Goal: Task Accomplishment & Management: Manage account settings

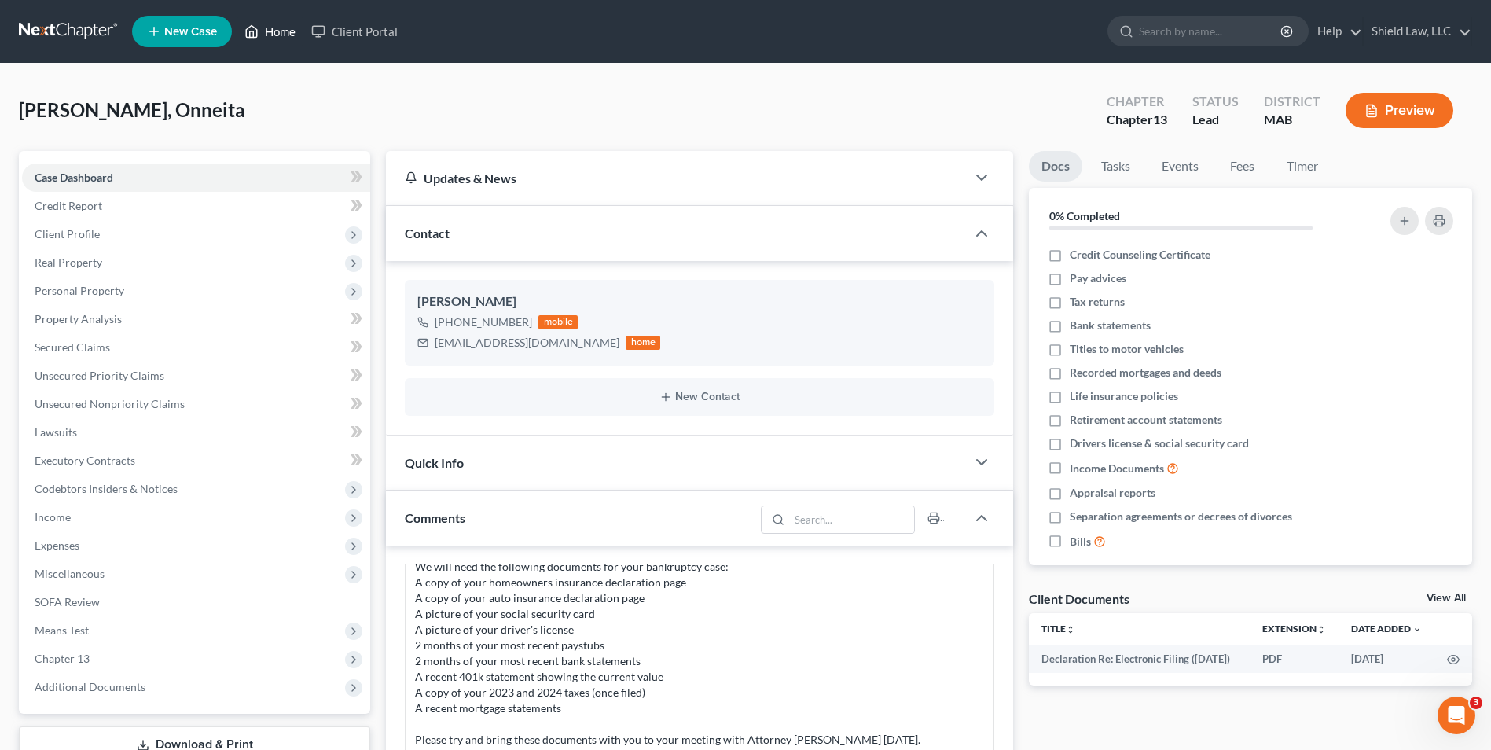
drag, startPoint x: 274, startPoint y: 33, endPoint x: 274, endPoint y: 7, distance: 25.9
click at [274, 33] on link "Home" at bounding box center [270, 31] width 67 height 28
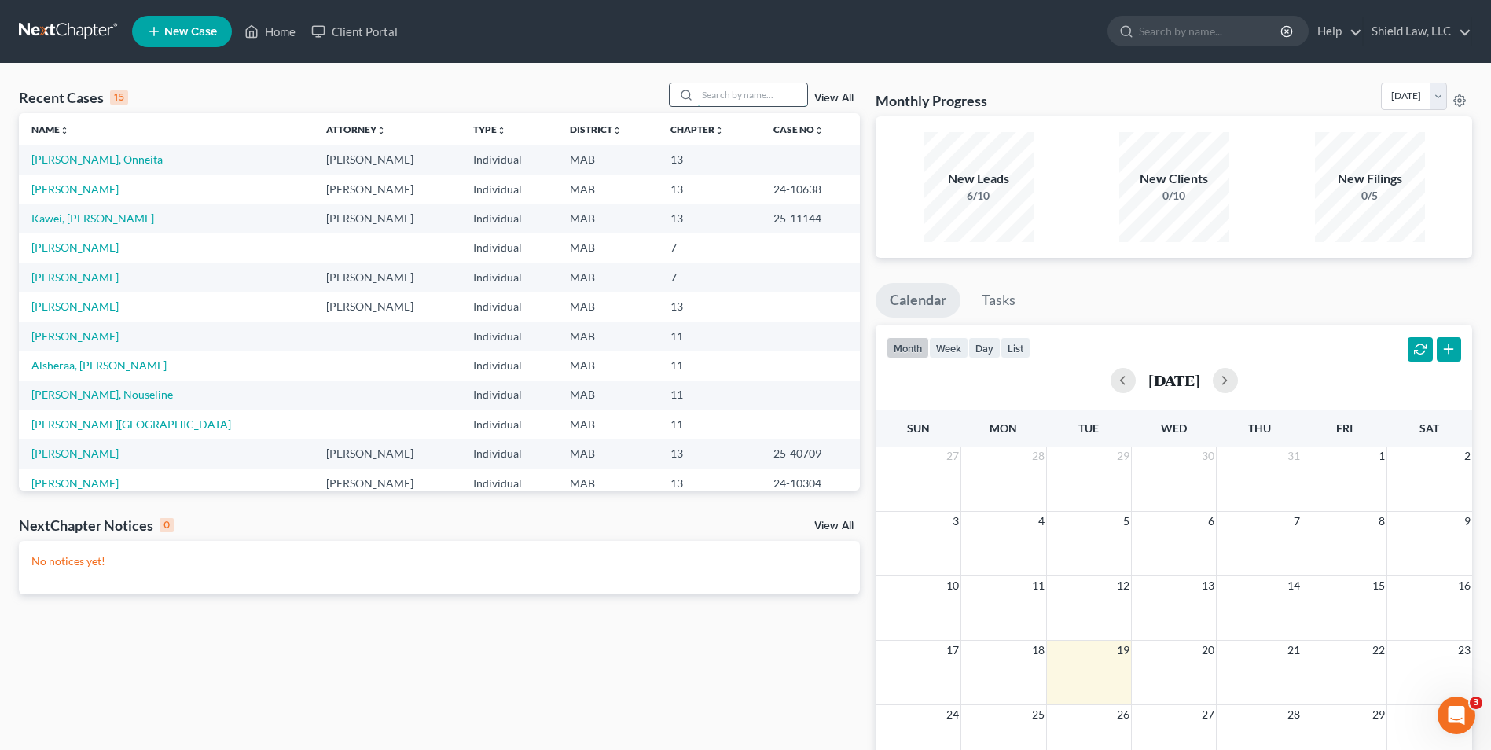
click at [729, 94] on input "search" at bounding box center [752, 94] width 110 height 23
type input "[PERSON_NAME]"
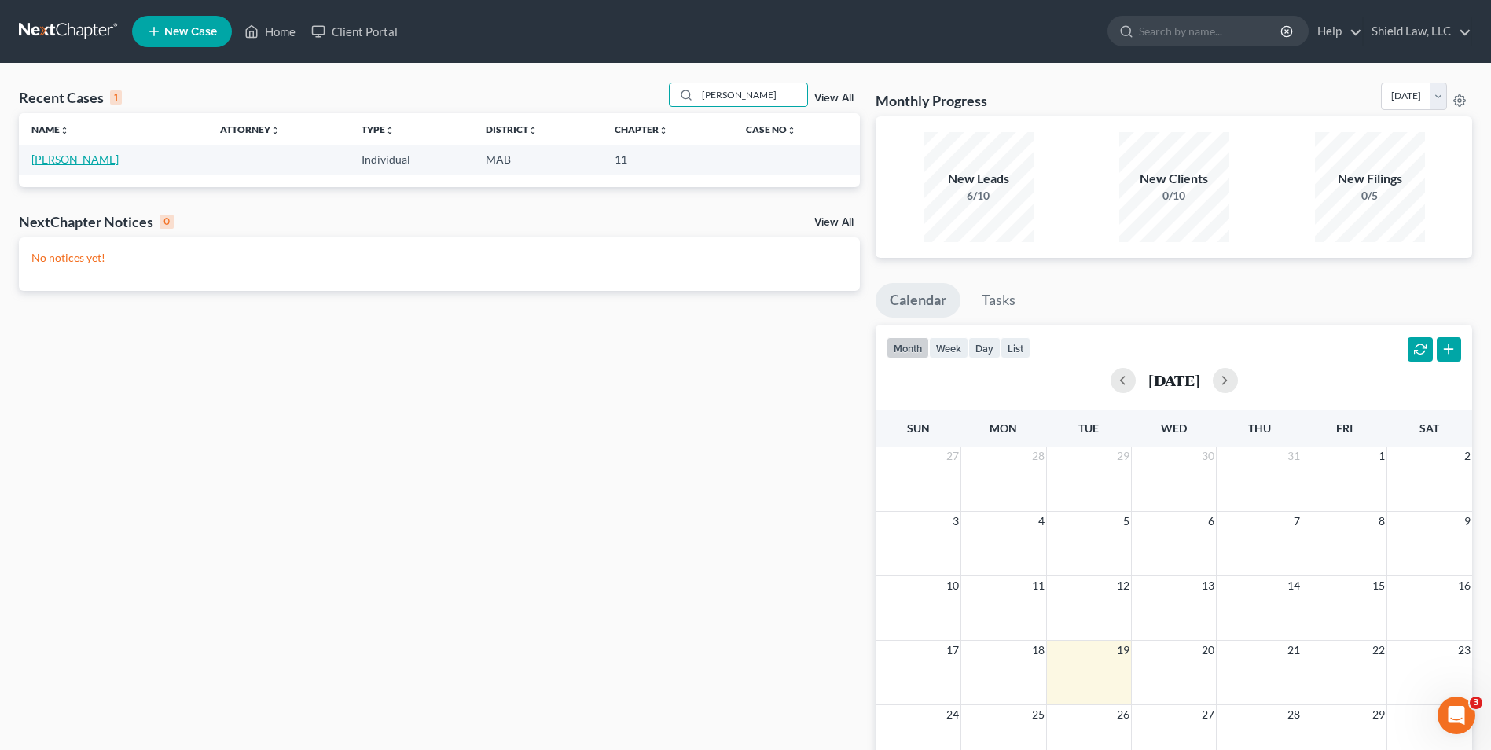
click at [76, 158] on link "[PERSON_NAME]" at bounding box center [74, 158] width 87 height 13
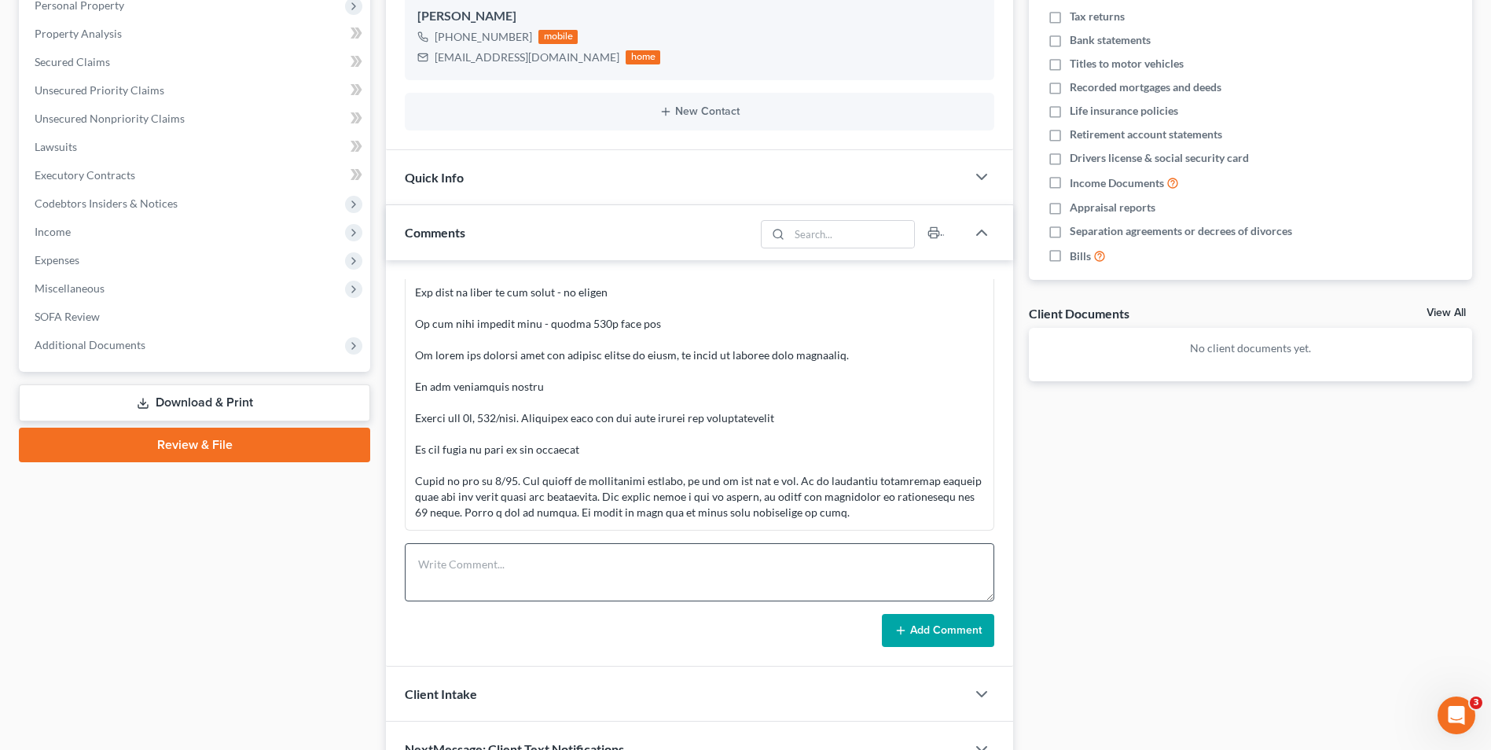
scroll to position [373, 0]
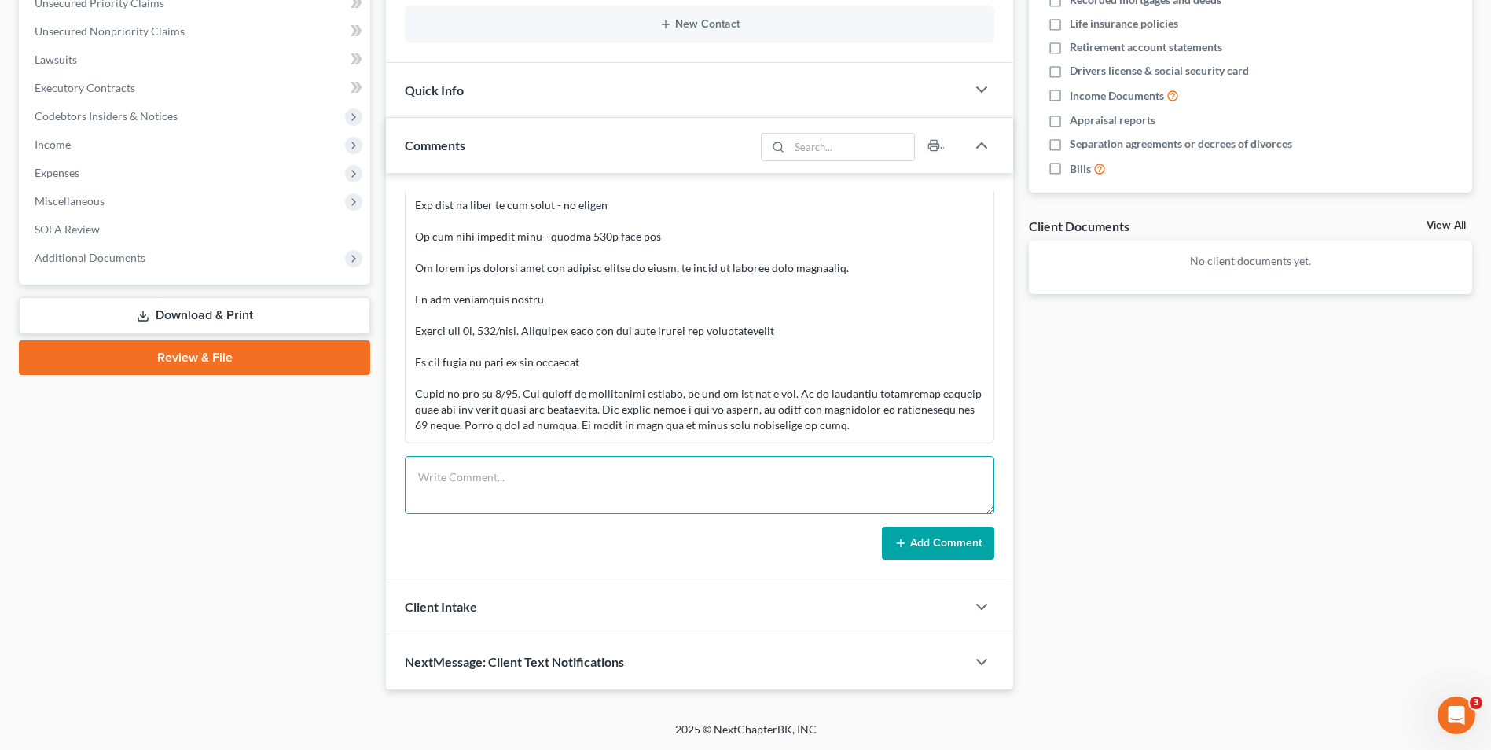
click at [568, 476] on textarea at bounding box center [699, 485] width 589 height 58
type textarea "Told client we could take $1000 per month and once we hit 3,000, we can started…"
click at [942, 534] on button "Add Comment" at bounding box center [938, 543] width 112 height 33
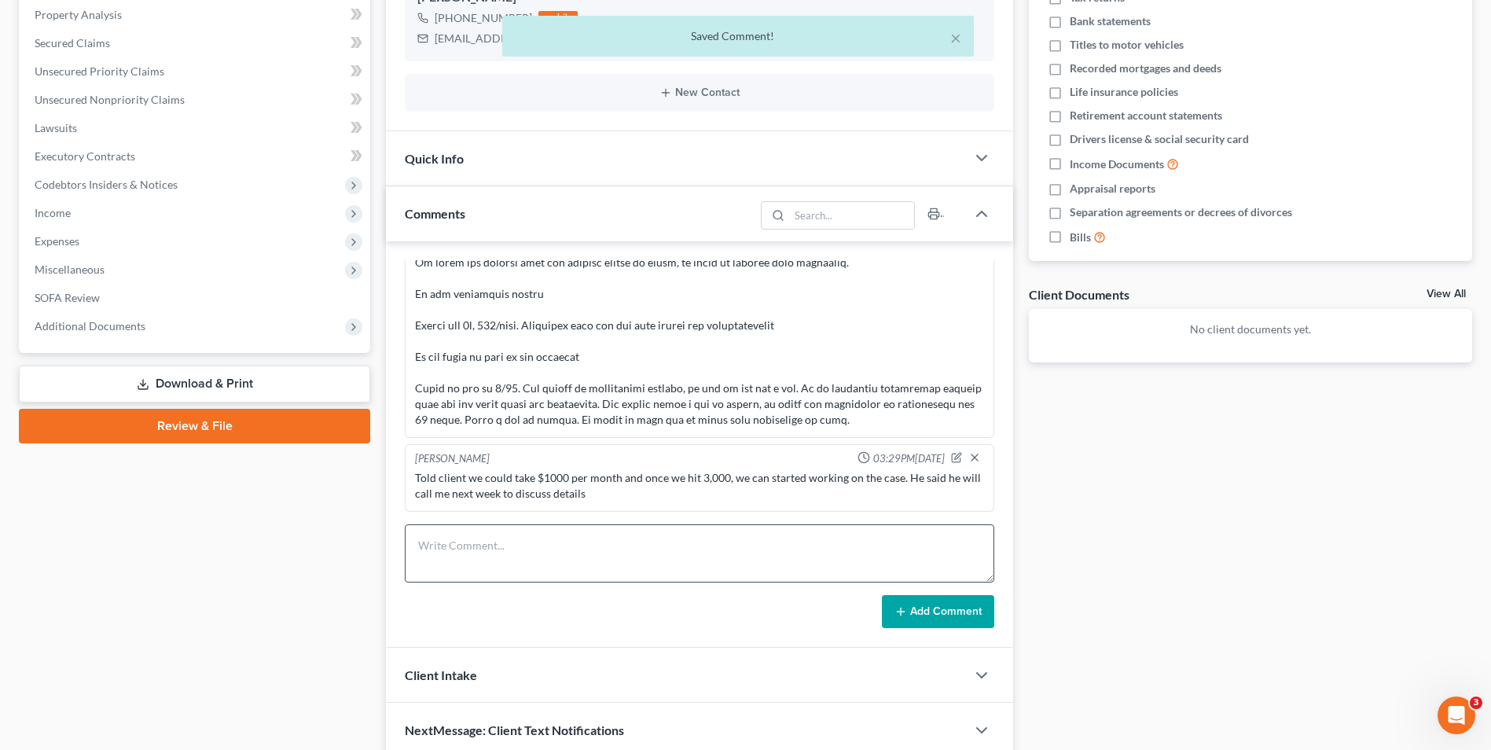
scroll to position [314, 0]
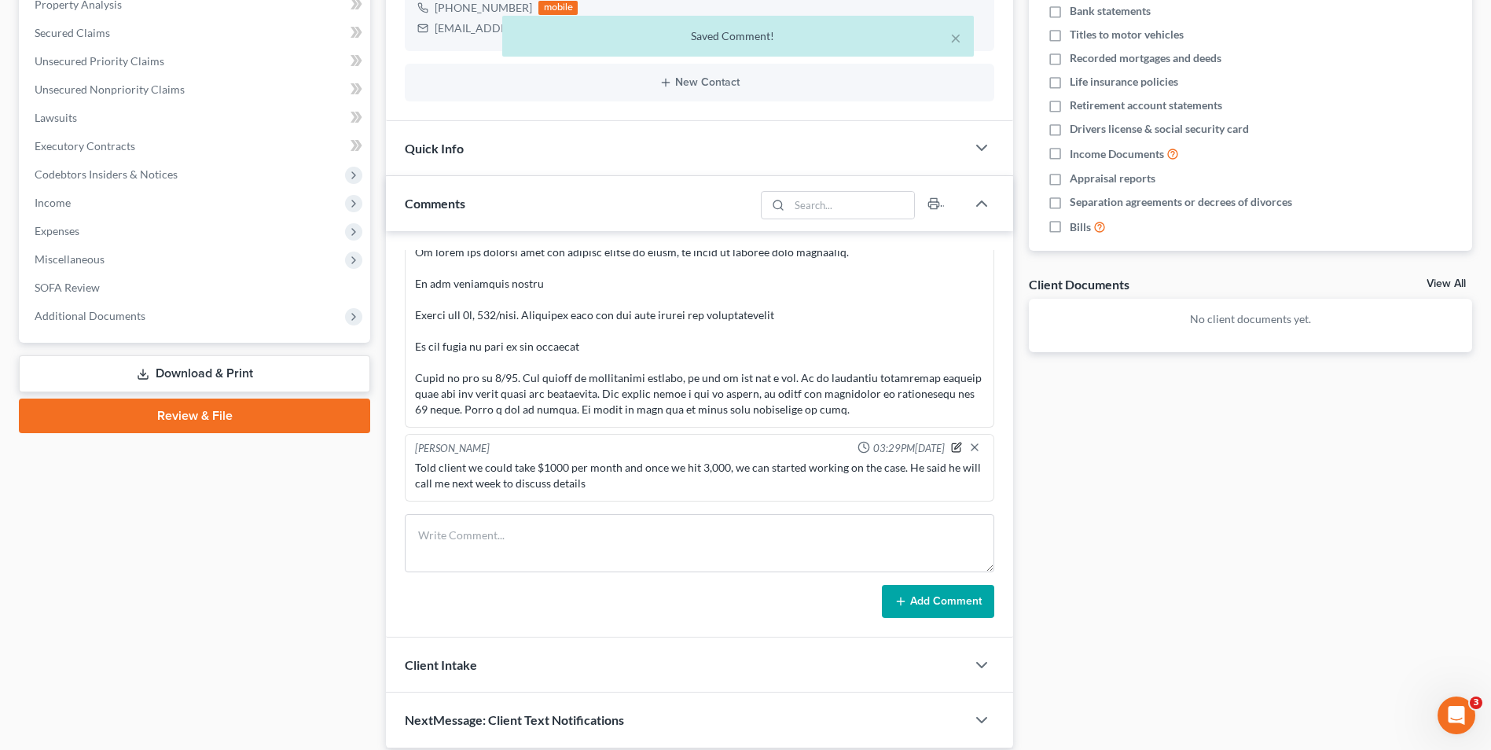
click at [951, 447] on icon "button" at bounding box center [956, 447] width 11 height 11
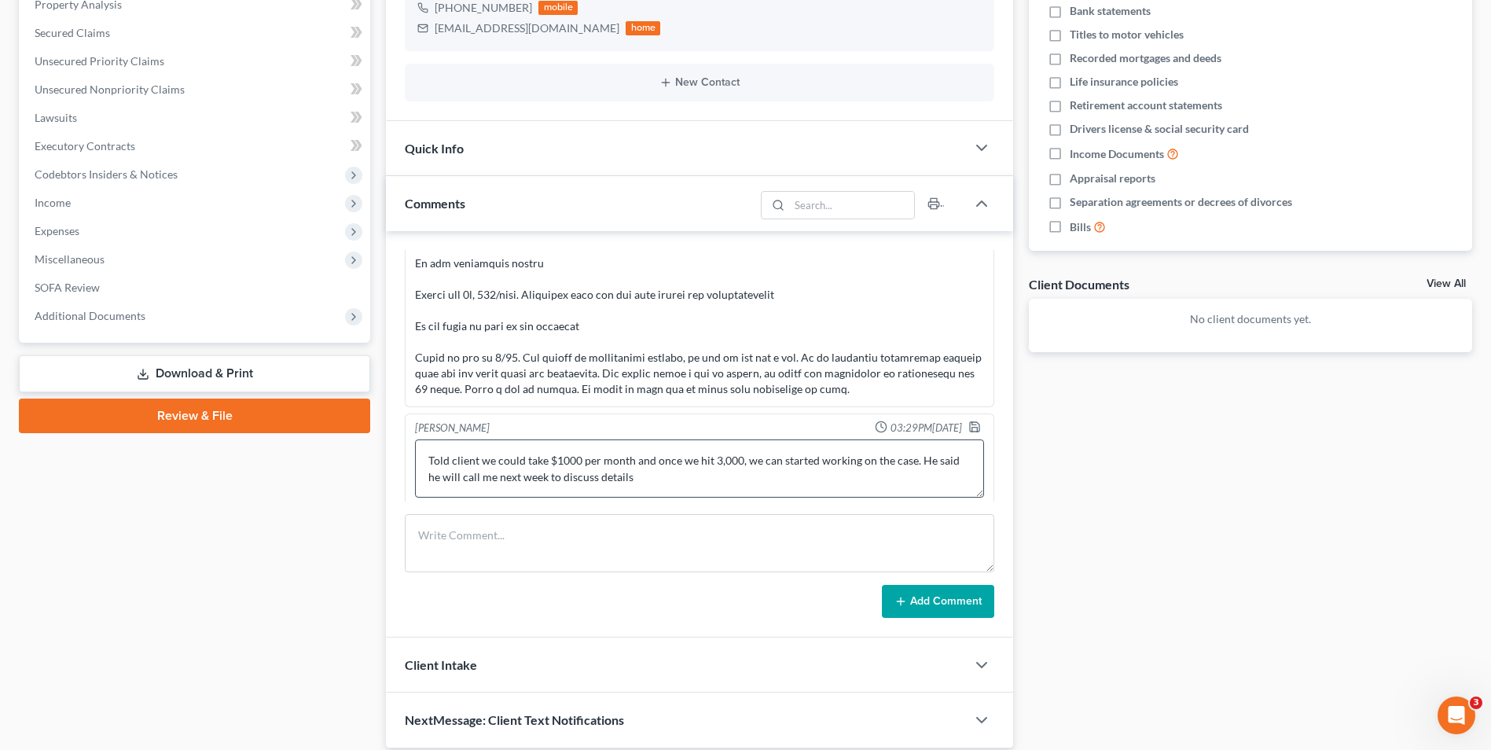
scroll to position [734, 0]
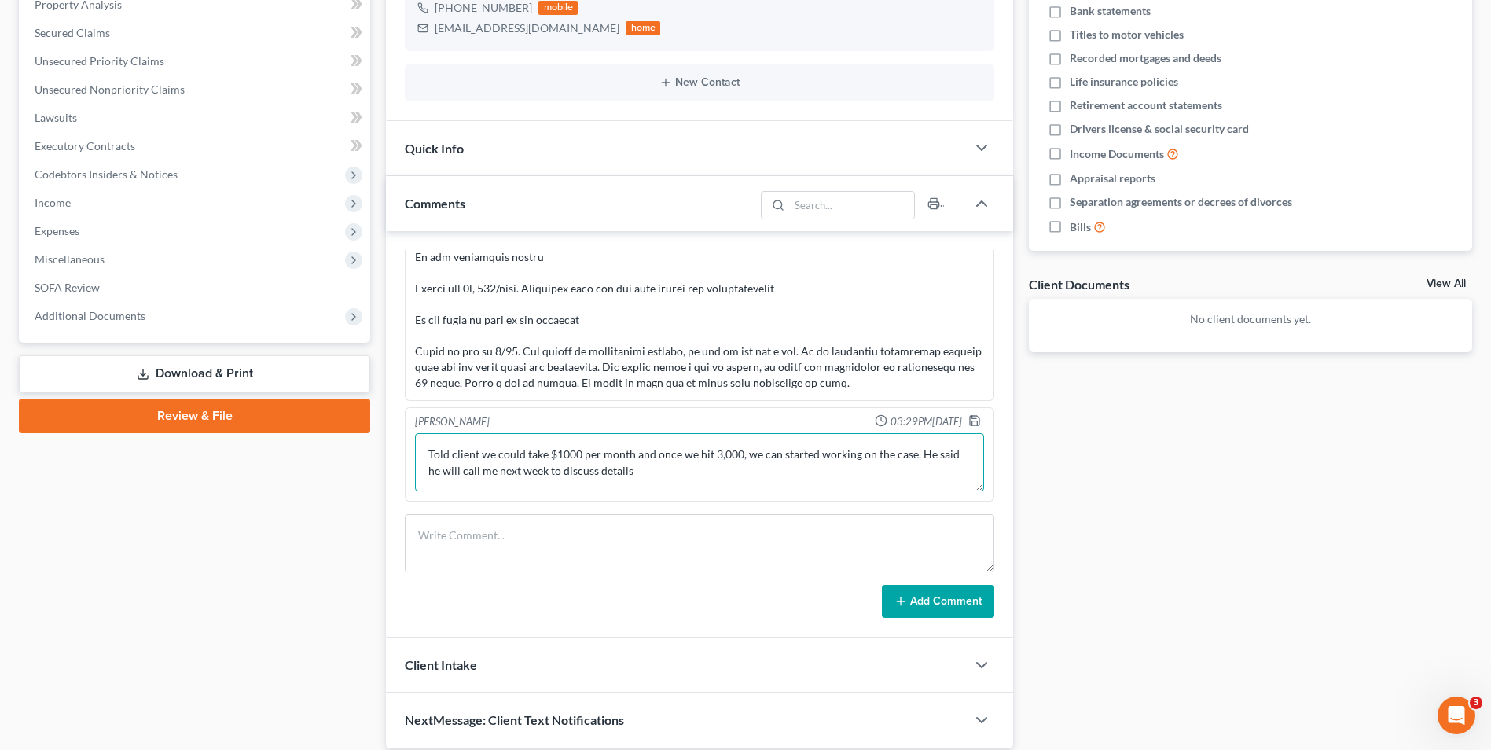
click at [916, 453] on textarea "Told client we could take $1000 per month and once we hit 3,000, we can started…" at bounding box center [699, 462] width 569 height 58
type textarea "Told client we could take $1000 per month and once we hit 3,000, we can started…"
click at [970, 416] on icon "button" at bounding box center [974, 420] width 9 height 9
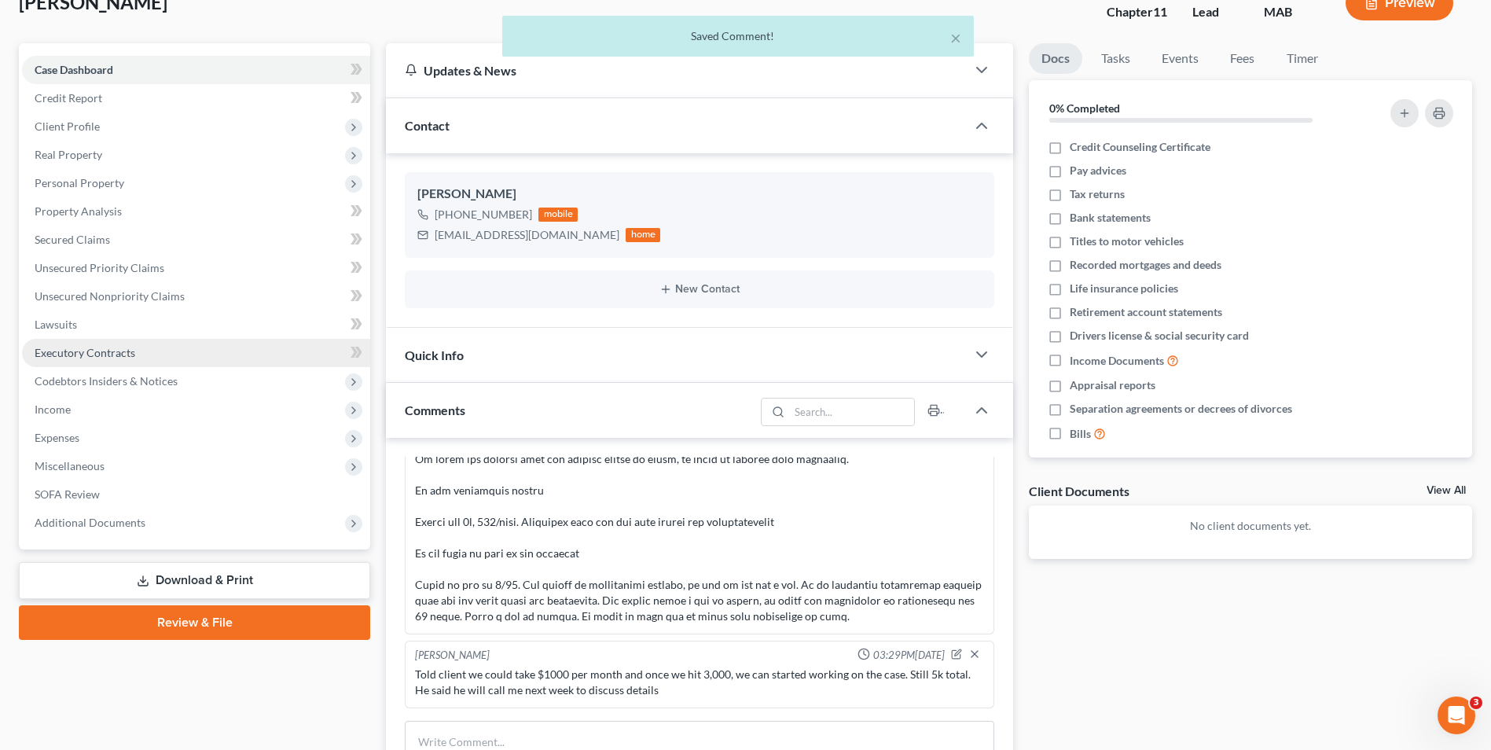
scroll to position [0, 0]
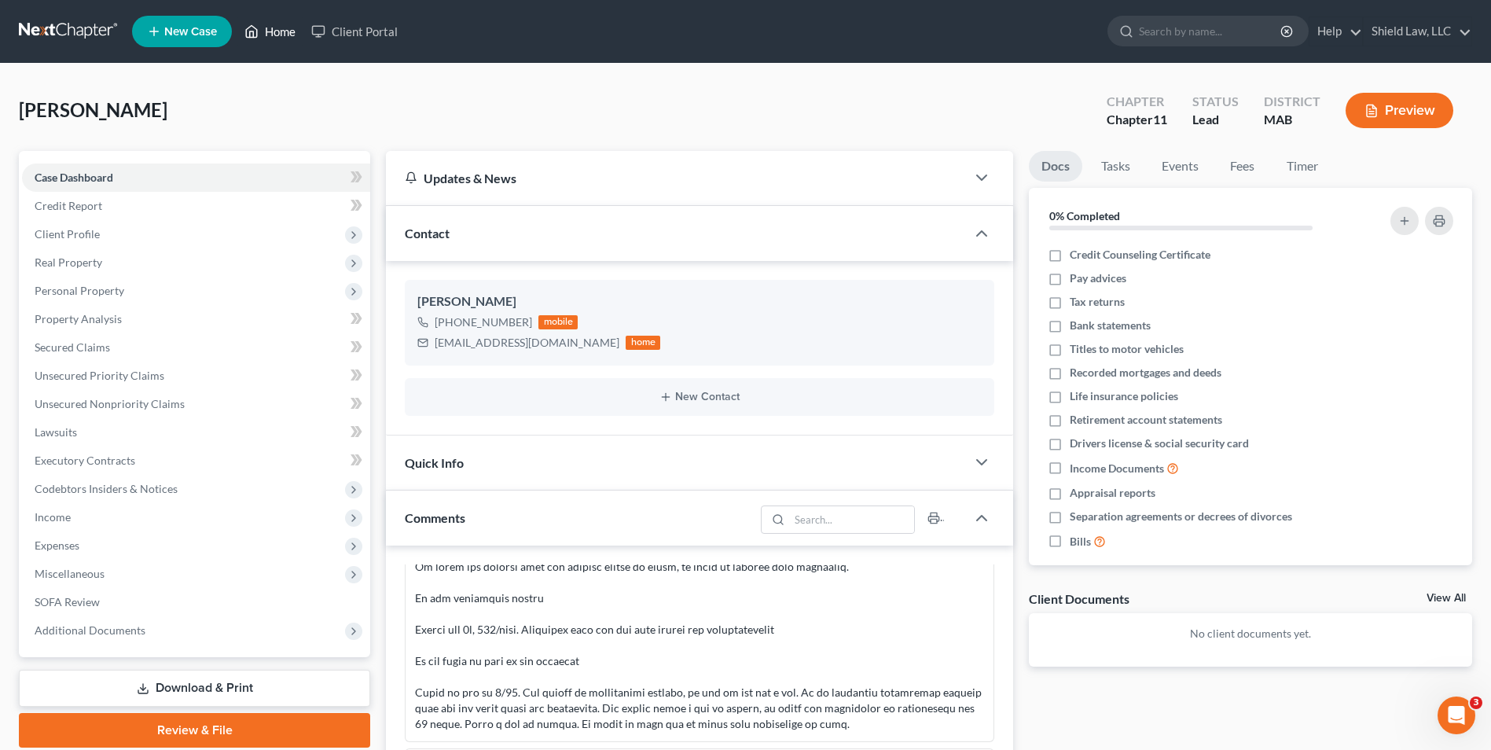
drag, startPoint x: 263, startPoint y: 35, endPoint x: 266, endPoint y: 4, distance: 30.8
click at [263, 35] on link "Home" at bounding box center [270, 31] width 67 height 28
